Goal: Check status

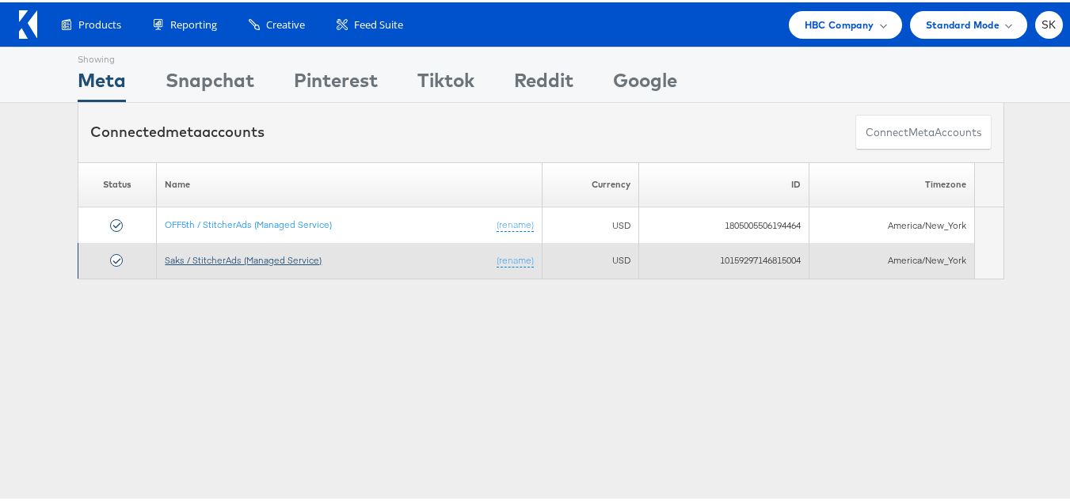
click at [295, 259] on link "Saks / StitcherAds (Managed Service)" at bounding box center [243, 258] width 157 height 12
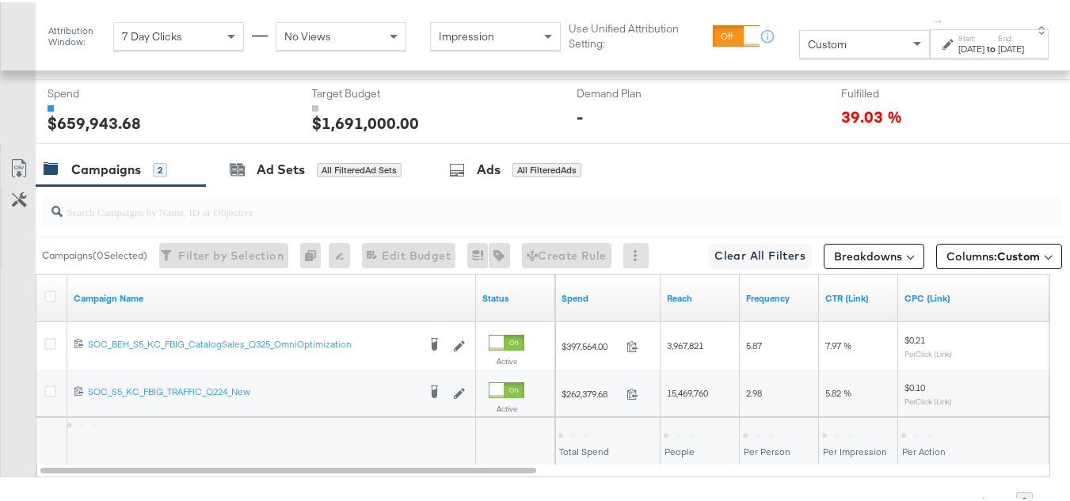
scroll to position [736, 0]
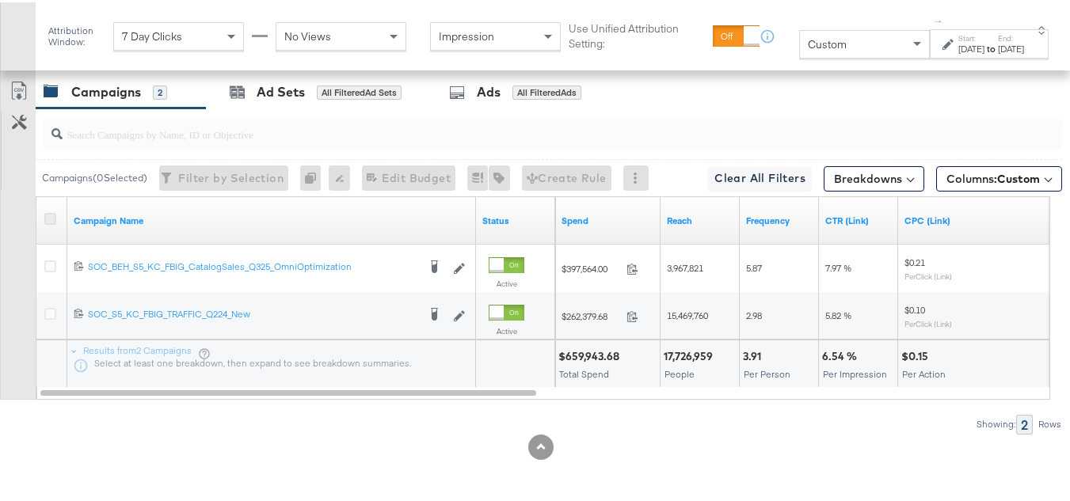
click at [44, 219] on icon at bounding box center [50, 217] width 12 height 12
click at [0, 0] on input "checkbox" at bounding box center [0, 0] width 0 height 0
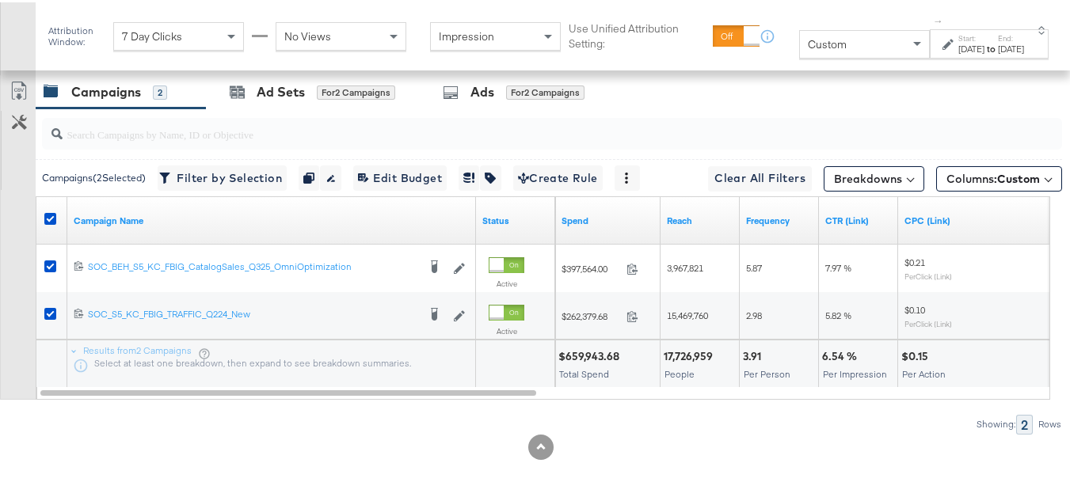
click at [958, 53] on div "[DATE]" at bounding box center [971, 46] width 26 height 13
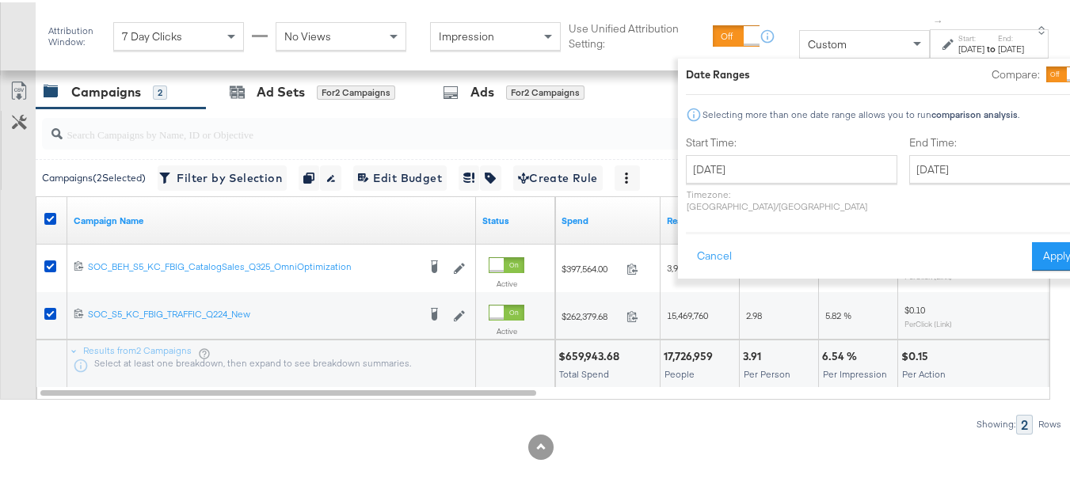
click at [717, 183] on div "[DATE] ‹ [DATE] › Su Mo Tu We Th Fr Sa 28 29 30 1 2 3 4 5 6 7 8 9 10 11 12 13 1…" at bounding box center [791, 181] width 211 height 57
click at [721, 173] on input "[DATE]" at bounding box center [791, 167] width 211 height 29
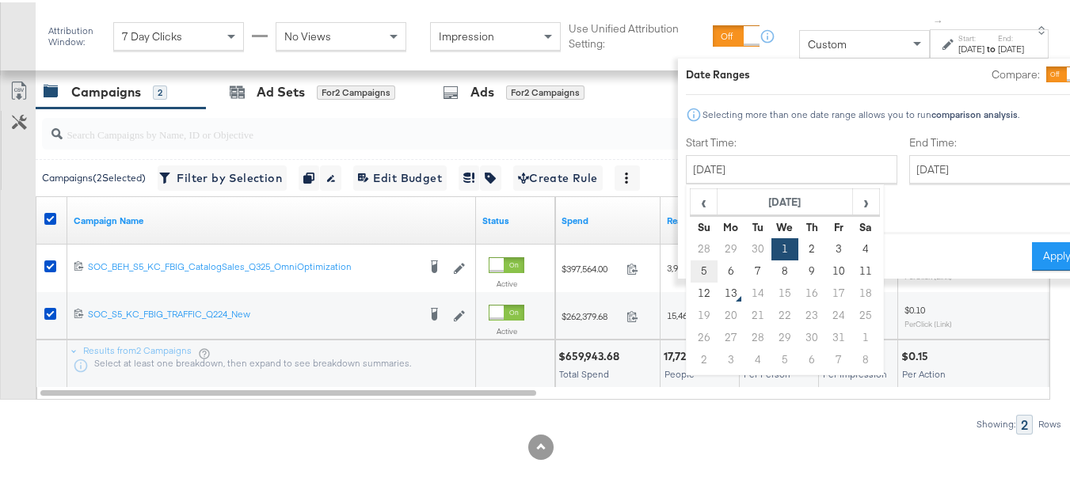
click at [690, 267] on td "5" at bounding box center [703, 269] width 27 height 22
type input "[DATE]"
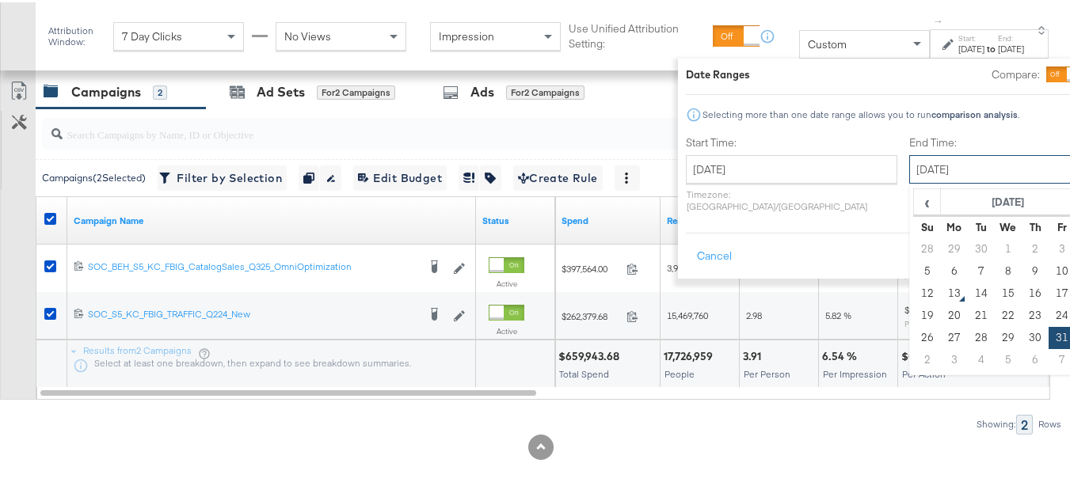
click at [924, 169] on input "[DATE]" at bounding box center [992, 167] width 166 height 29
click at [1076, 268] on td "11" at bounding box center [1089, 269] width 27 height 22
type input "[DATE]"
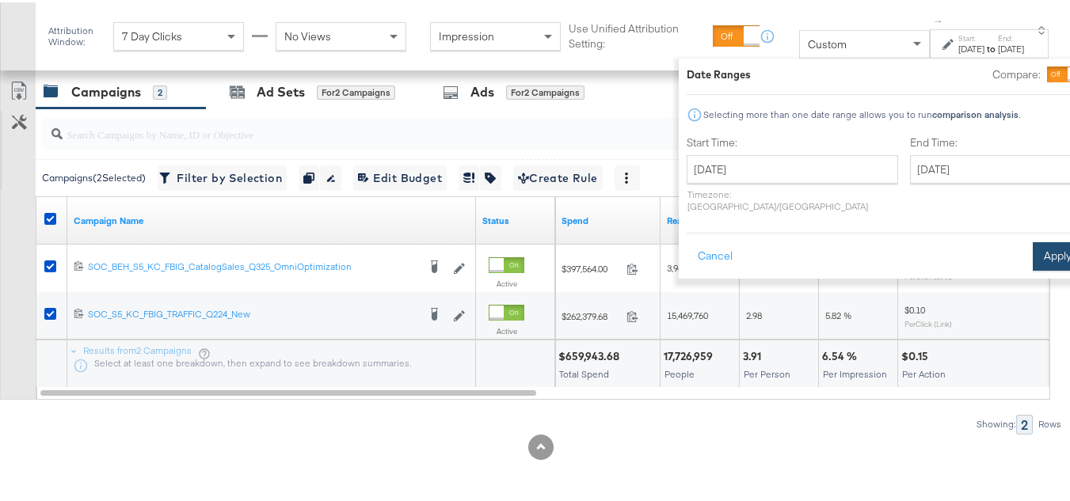
click at [1033, 253] on button "Apply" at bounding box center [1058, 254] width 50 height 29
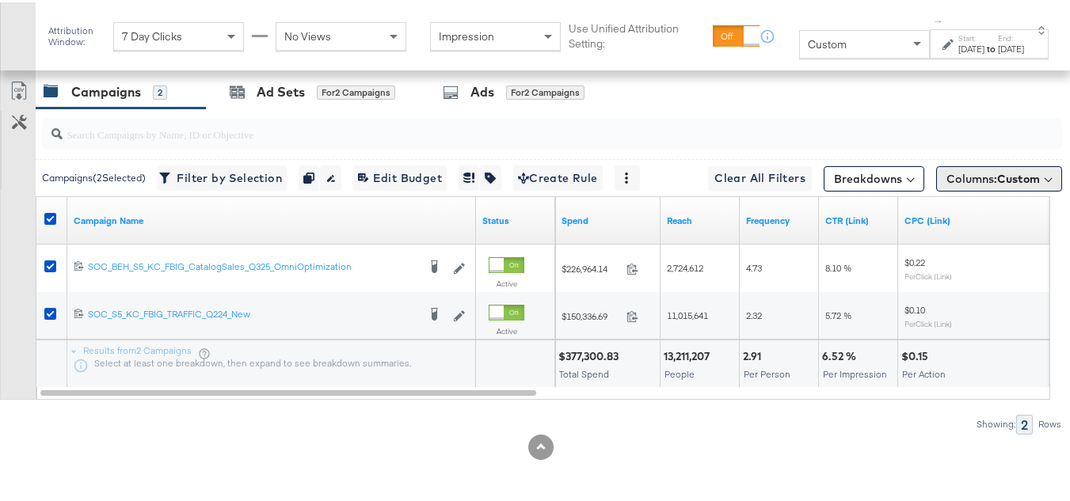
click at [960, 164] on div "Columns: Custom" at bounding box center [999, 176] width 126 height 25
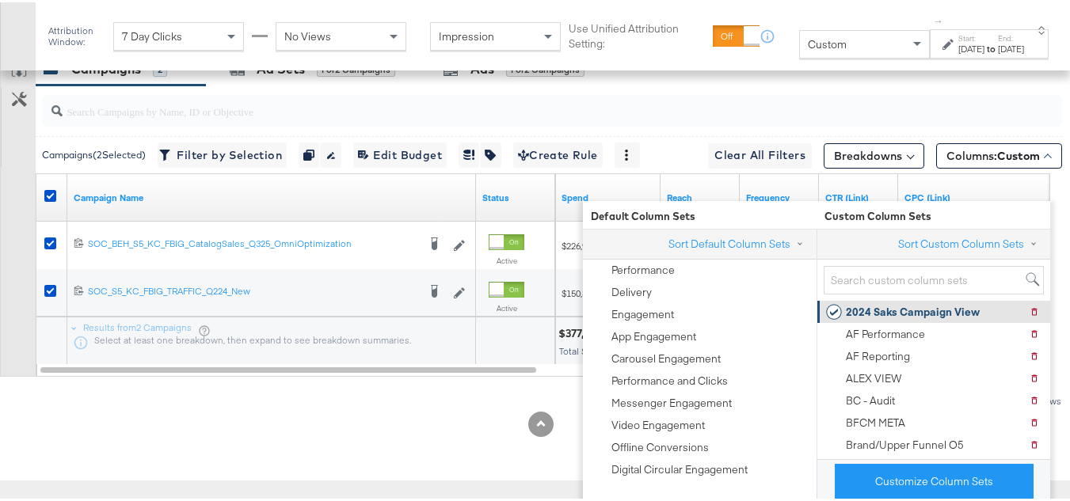
click at [870, 302] on div "2024 Saks Campaign View" at bounding box center [913, 309] width 134 height 15
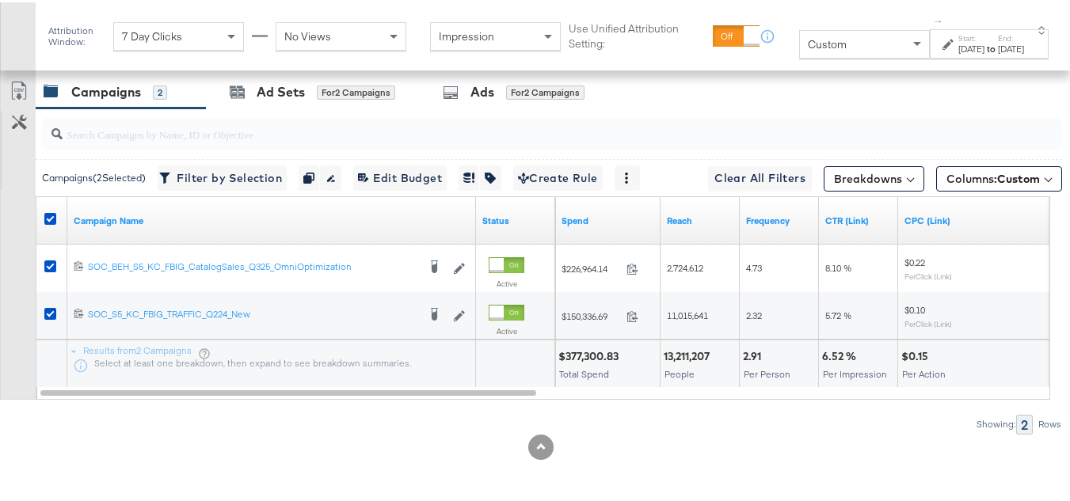
click at [711, 355] on div "13,211,207" at bounding box center [689, 354] width 51 height 15
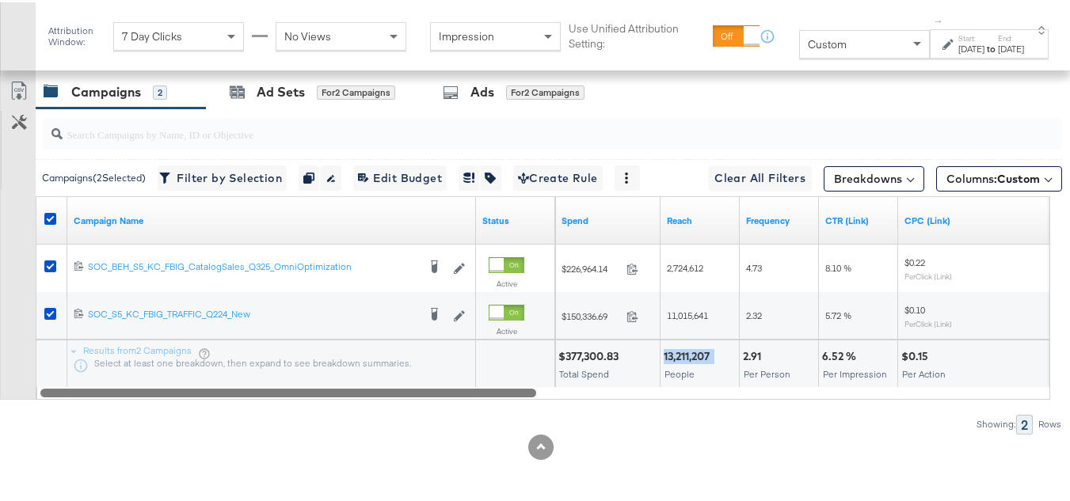
copy div "13,211,207"
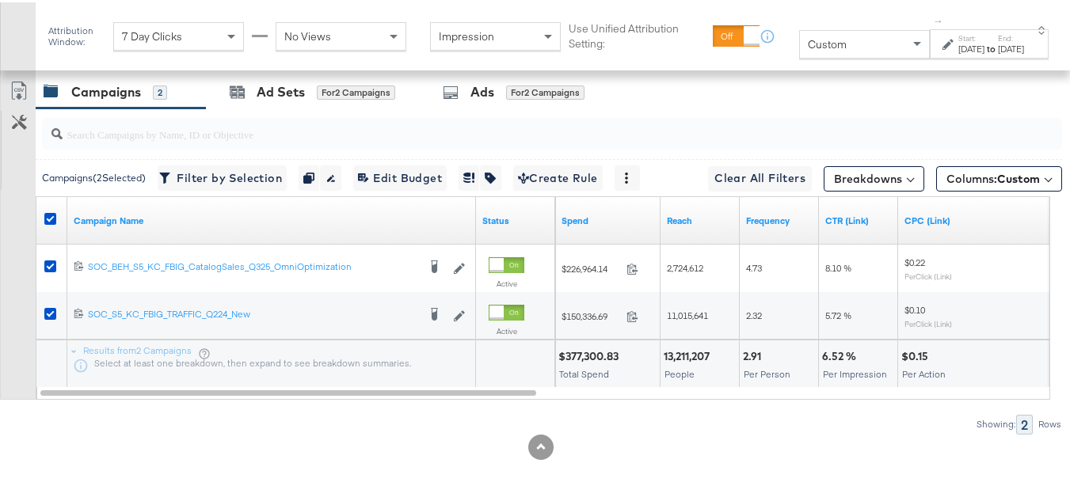
click at [750, 358] on div "2.91" at bounding box center [754, 354] width 23 height 15
copy div "2.91"
click at [836, 348] on div "6.52 %" at bounding box center [841, 354] width 39 height 15
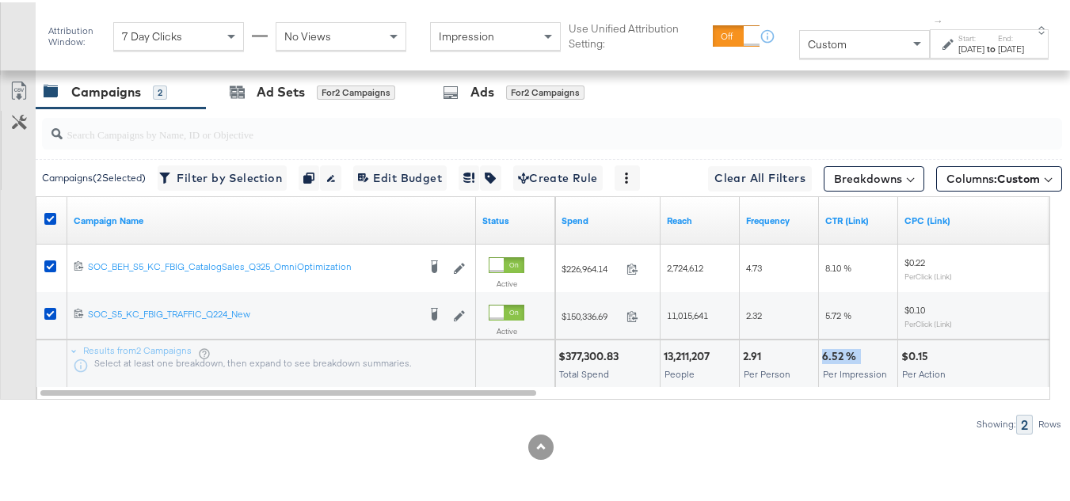
click at [836, 348] on div "6.52 %" at bounding box center [841, 354] width 39 height 15
copy div "6.52 %"
click at [915, 349] on div "$0.15" at bounding box center [917, 354] width 32 height 15
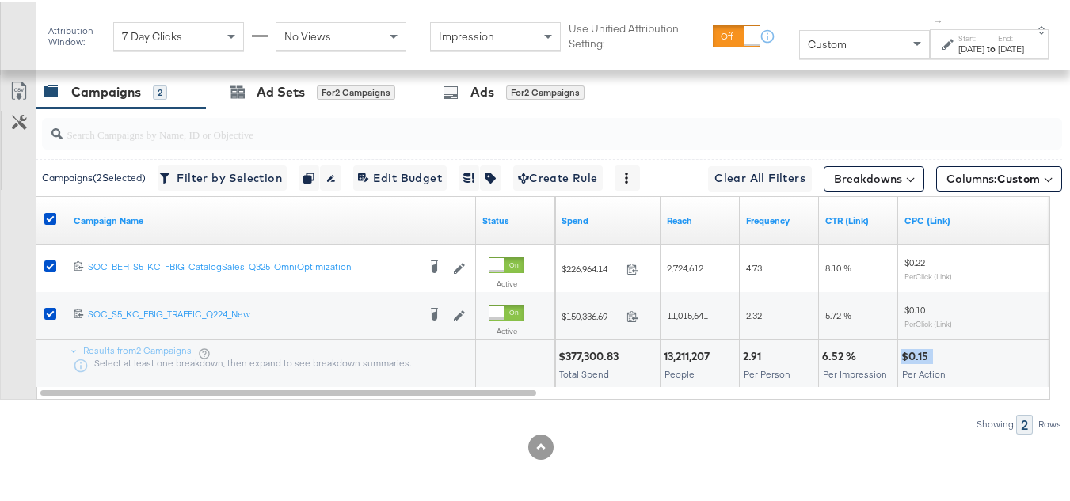
copy div "$0.15"
click at [592, 371] on span "Total Spend" at bounding box center [584, 372] width 50 height 12
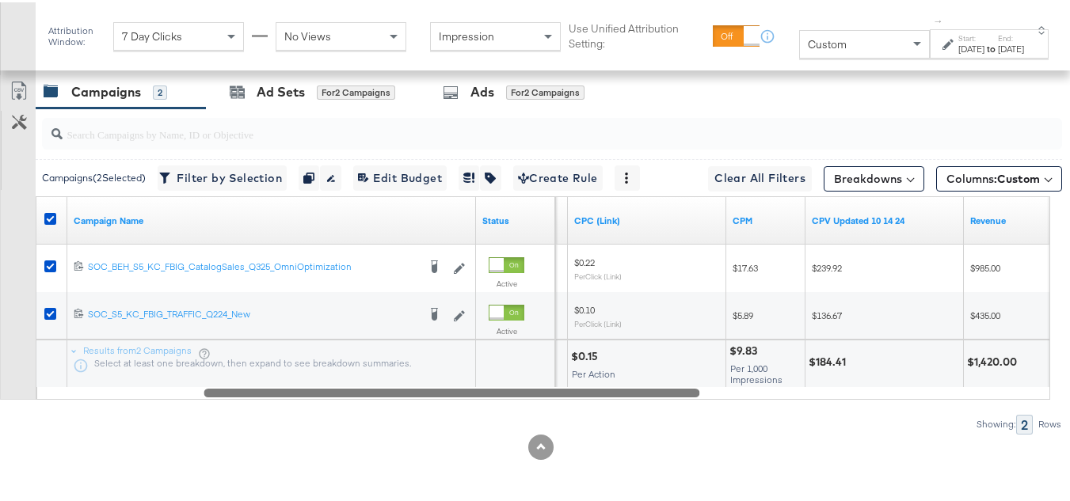
drag, startPoint x: 520, startPoint y: 393, endPoint x: 719, endPoint y: 357, distance: 201.9
click at [686, 382] on div "Campaign Name Status CTR (Link) CPC (Link) CPM CPV Updated 10 14 24 Revenue 120…" at bounding box center [543, 296] width 1014 height 204
click at [734, 350] on div "$9.83" at bounding box center [744, 348] width 32 height 15
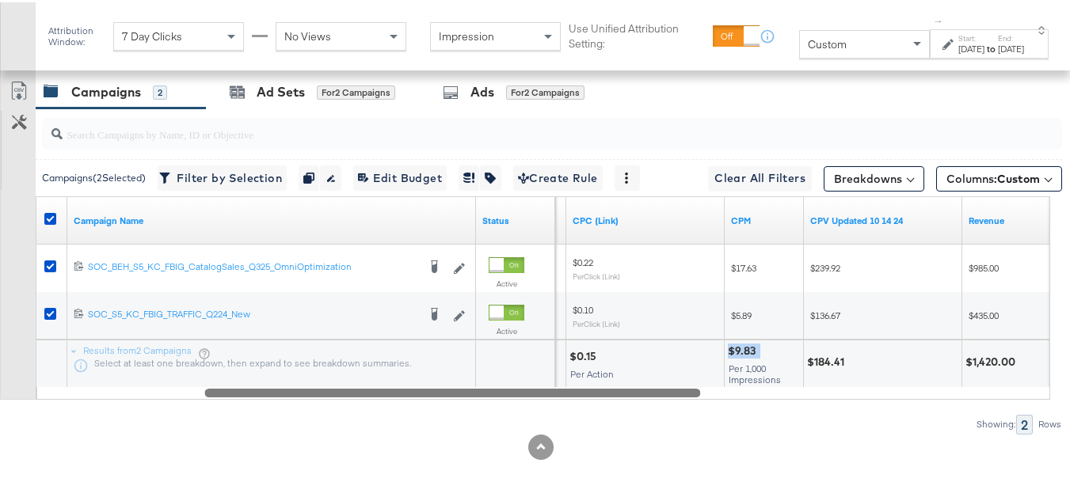
copy div "$9.83"
